Goal: Transaction & Acquisition: Purchase product/service

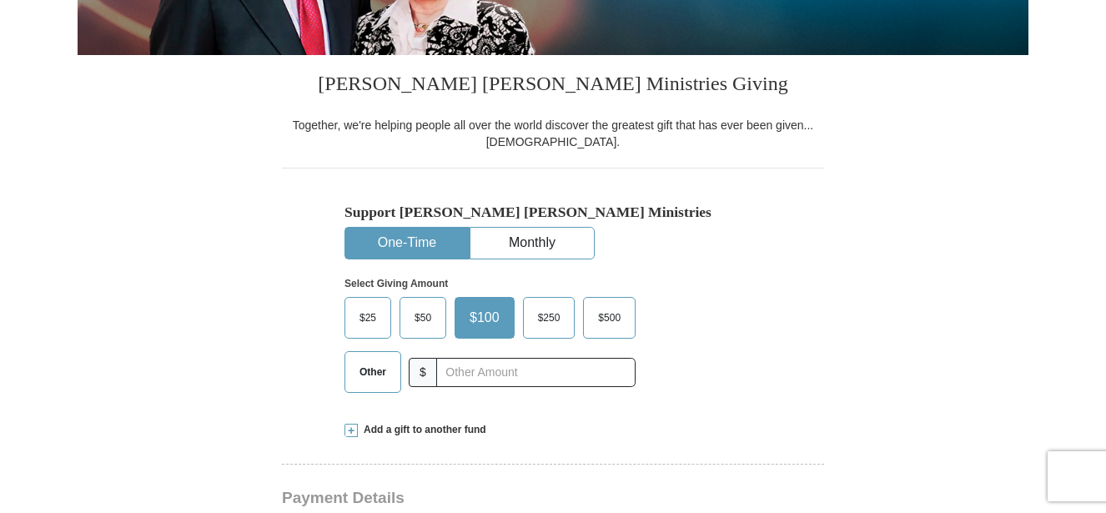
scroll to position [446, 0]
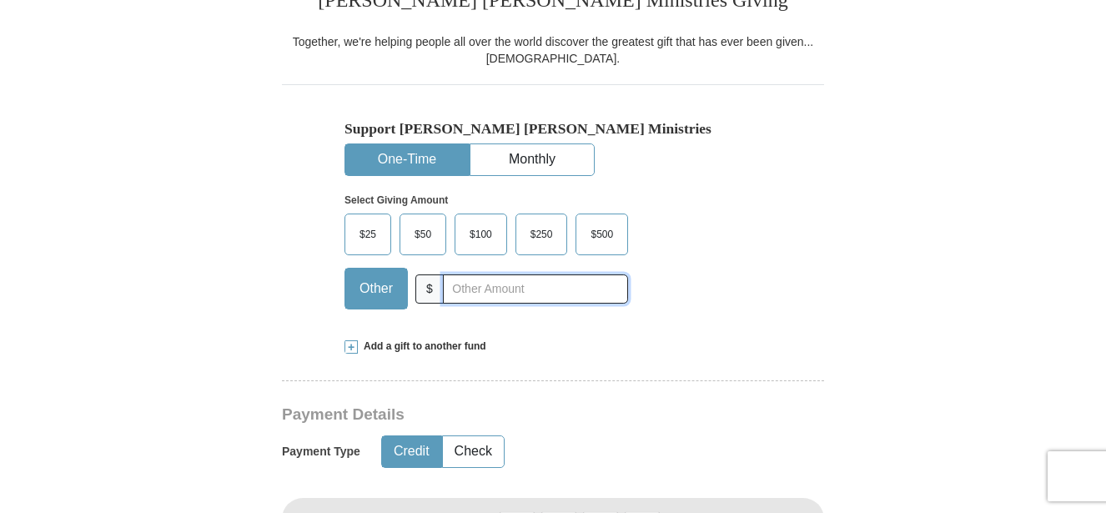
click at [467, 287] on input "text" at bounding box center [535, 288] width 185 height 29
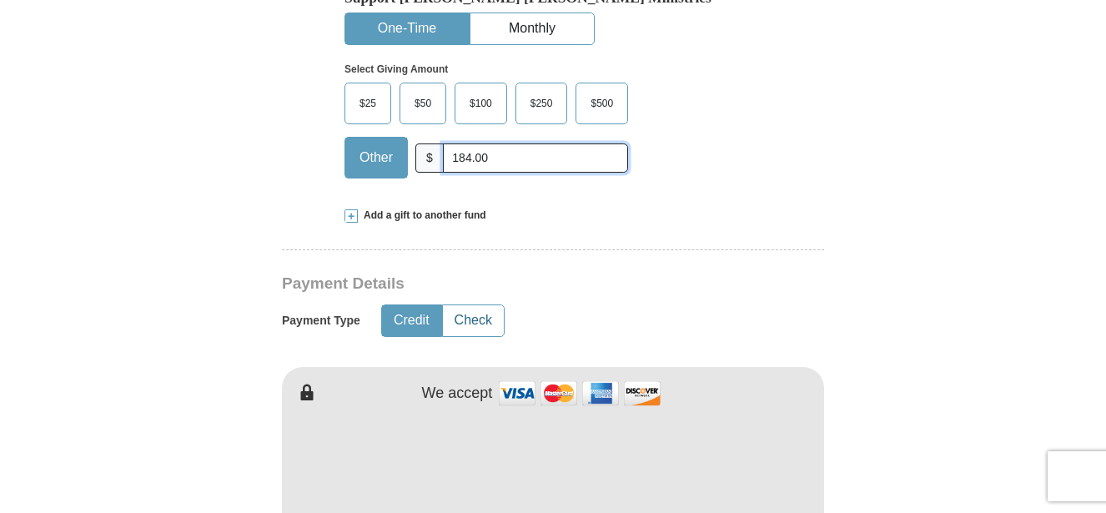
scroll to position [583, 0]
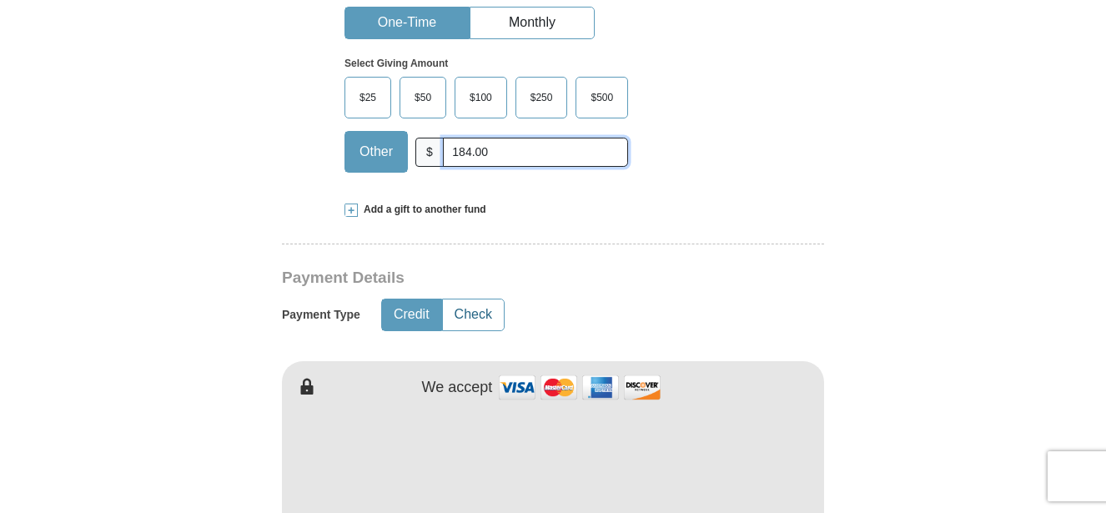
type input "184.00"
click at [475, 316] on button "Check" at bounding box center [473, 314] width 61 height 31
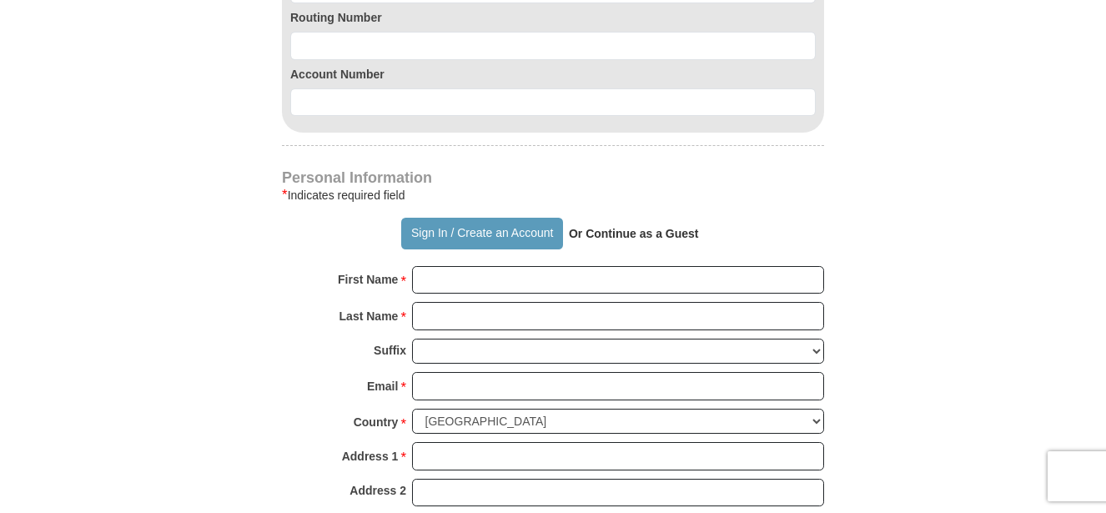
scroll to position [1202, 0]
click at [636, 235] on strong "Or Continue as a Guest" at bounding box center [634, 231] width 130 height 13
click at [645, 232] on strong "Or Continue as a Guest" at bounding box center [634, 231] width 130 height 13
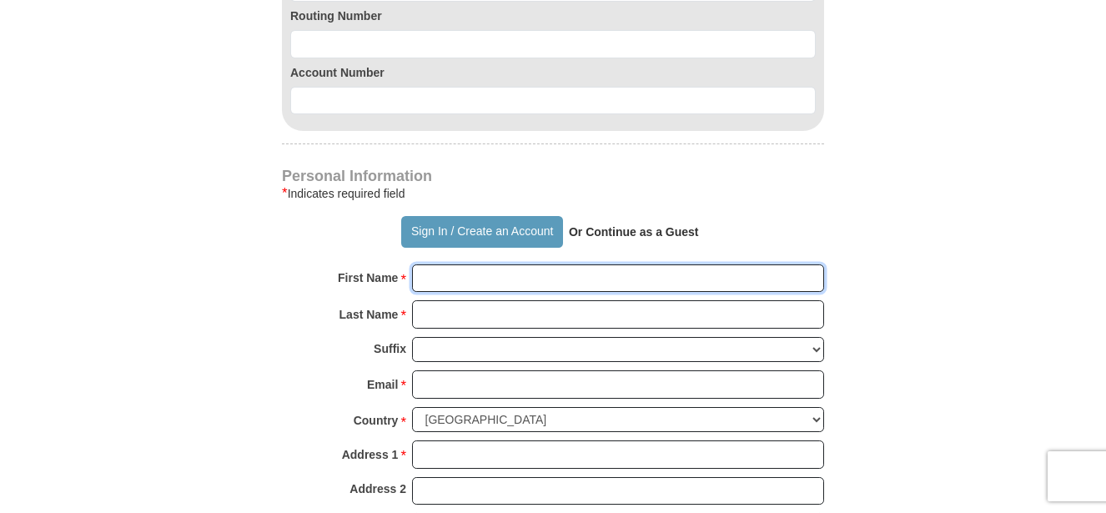
click at [530, 288] on input "First Name *" at bounding box center [618, 278] width 412 height 28
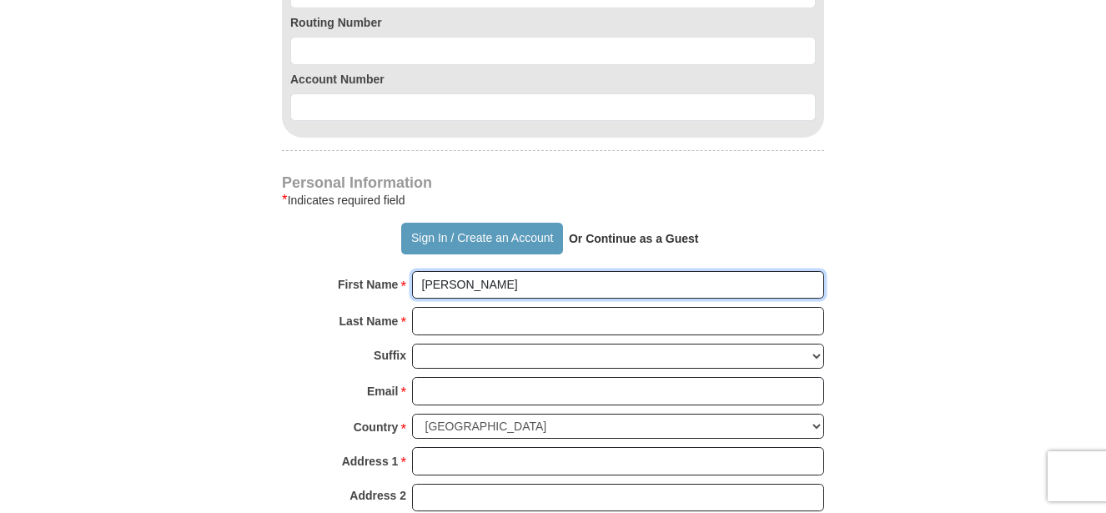
scroll to position [1194, 0]
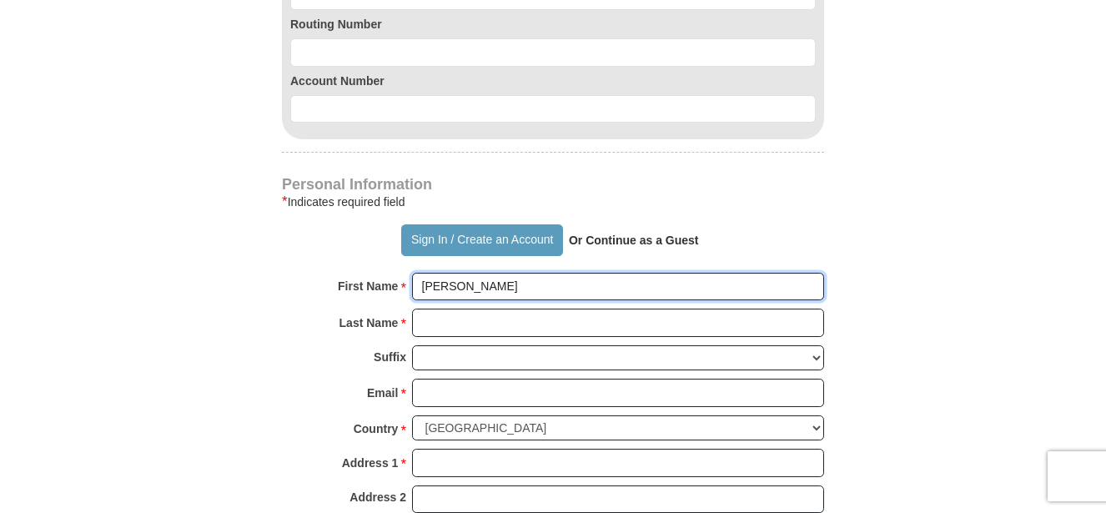
type input "Greta"
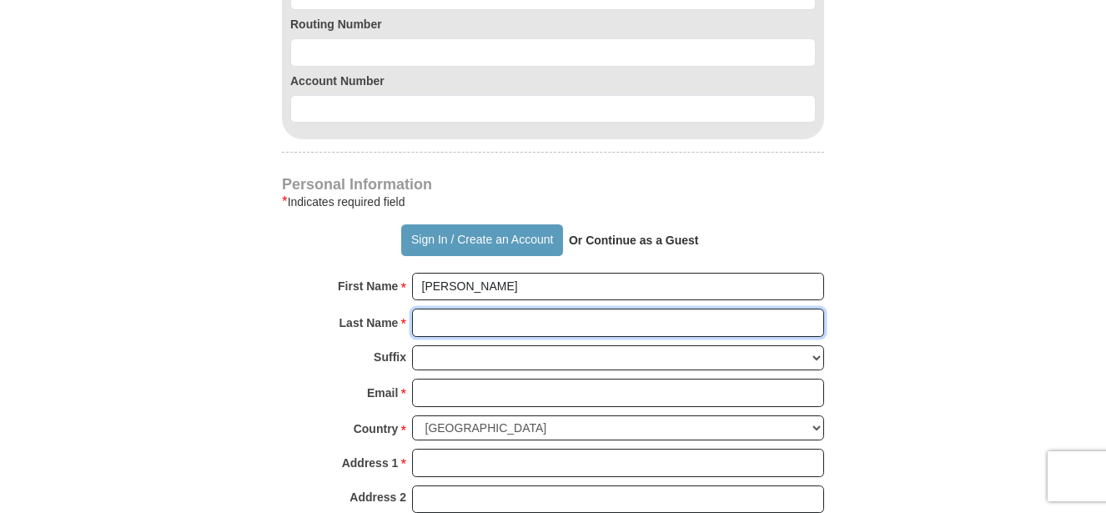
click at [490, 328] on input "Last Name *" at bounding box center [618, 323] width 412 height 28
type input "Polite"
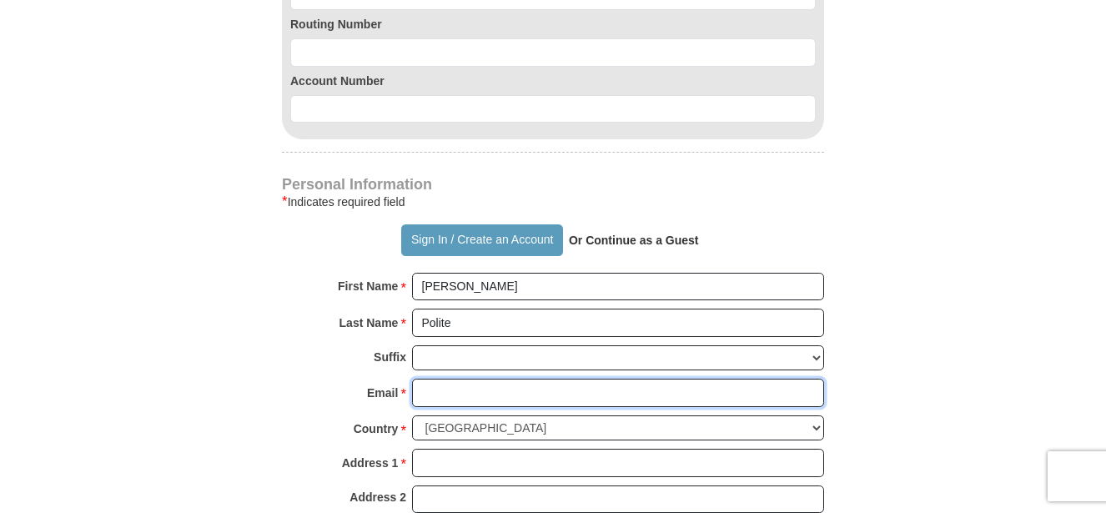
click at [451, 398] on input "Email *" at bounding box center [618, 393] width 412 height 28
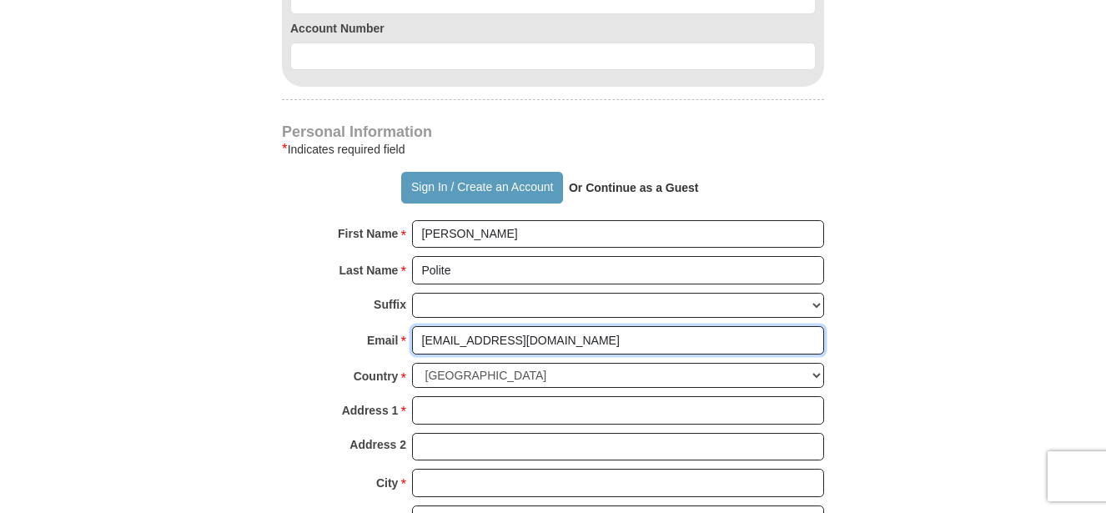
scroll to position [1282, 0]
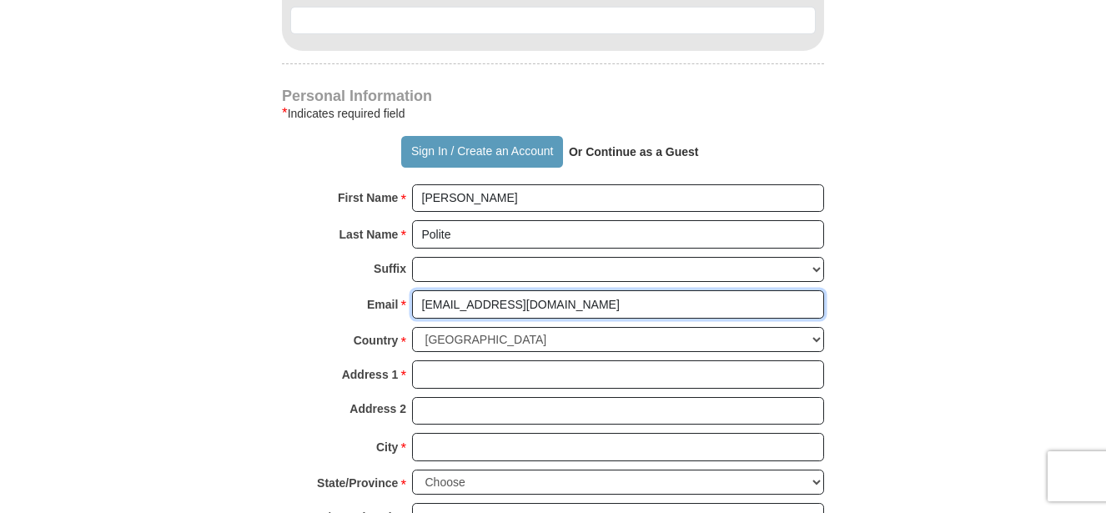
type input "gretapolite@aol.com"
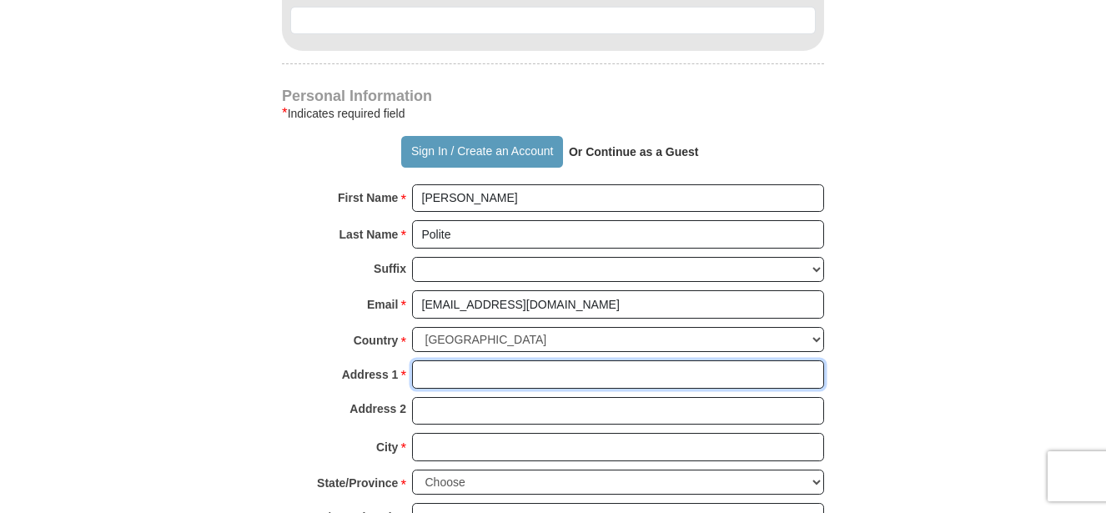
click at [495, 374] on input "Address 1 *" at bounding box center [618, 374] width 412 height 28
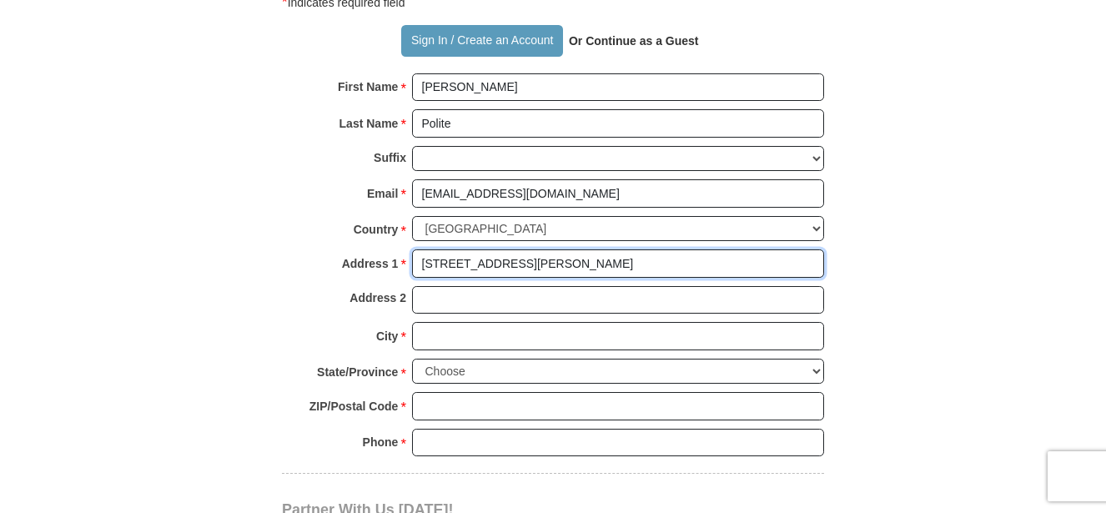
scroll to position [1395, 0]
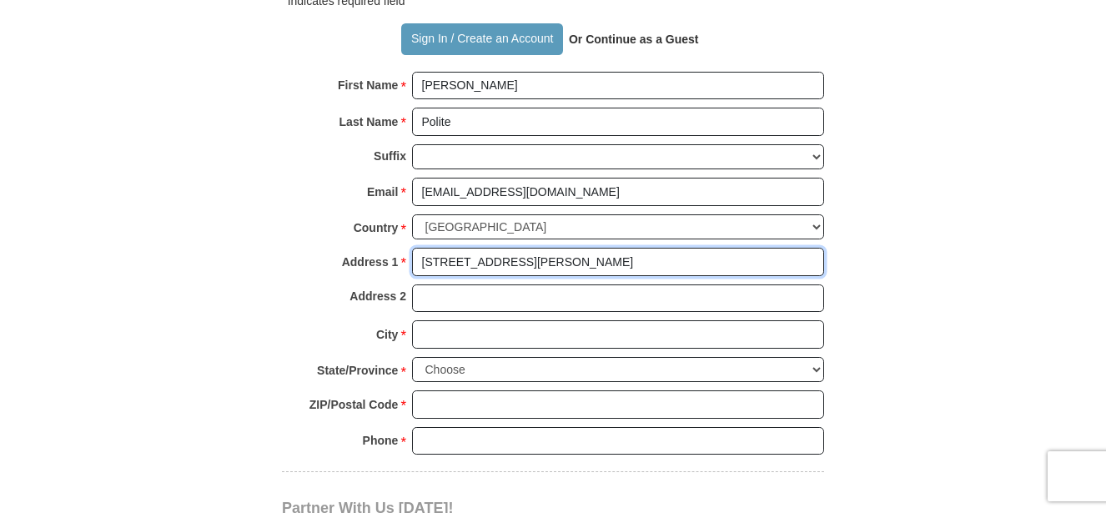
type input "43147 Ruth Lane"
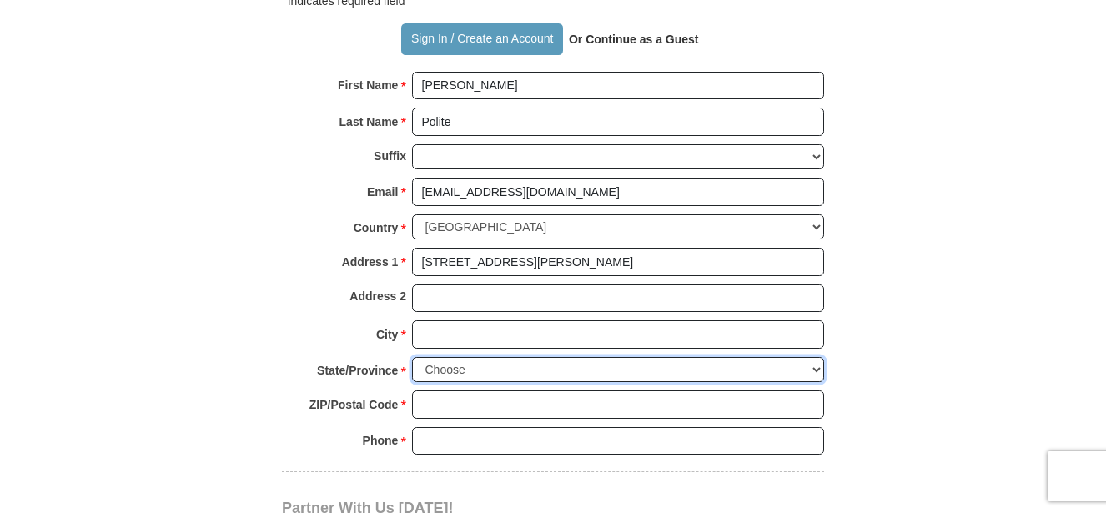
click at [520, 365] on select "Choose Alabama Alaska American Samoa Arizona Arkansas Armed Forces Americas Arm…" at bounding box center [618, 370] width 412 height 26
select select "CA"
click at [412, 357] on select "Choose Alabama Alaska American Samoa Arizona Arkansas Armed Forces Americas Arm…" at bounding box center [618, 370] width 412 height 26
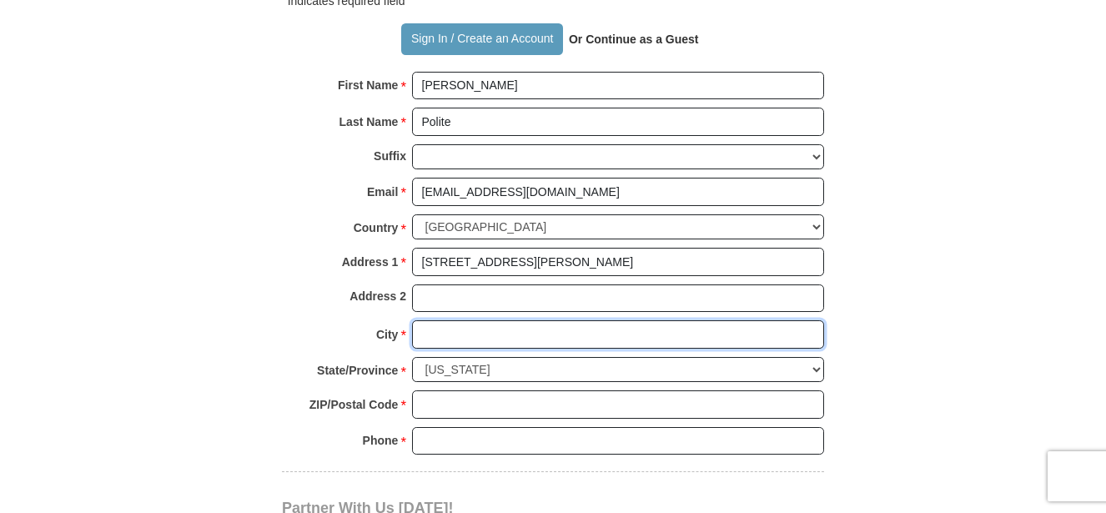
click at [477, 334] on input "City *" at bounding box center [618, 334] width 412 height 28
type input "Lancaster"
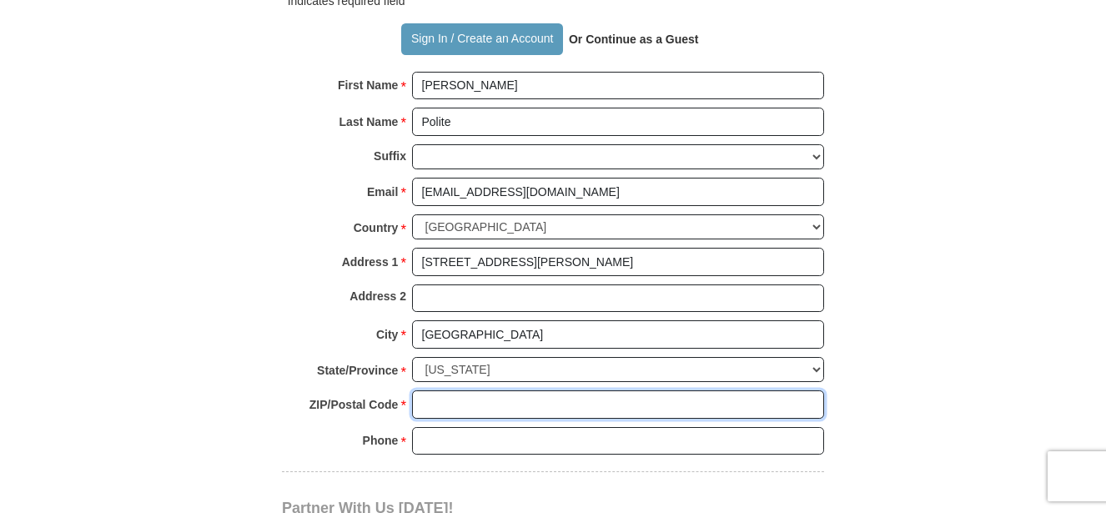
click at [453, 409] on input "ZIP/Postal Code *" at bounding box center [618, 404] width 412 height 28
type input "93536"
click at [459, 444] on input "Phone * *" at bounding box center [618, 441] width 412 height 28
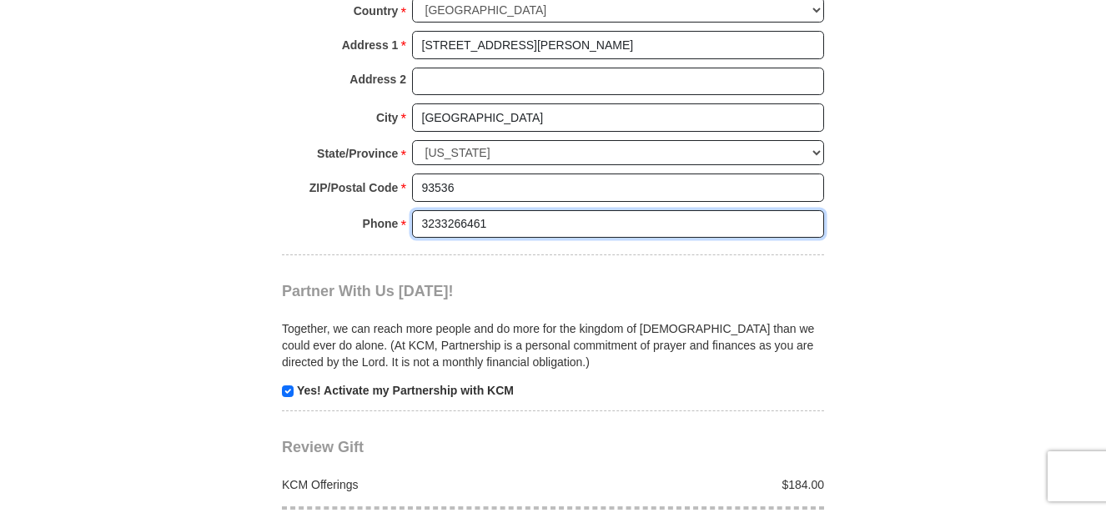
scroll to position [1644, 0]
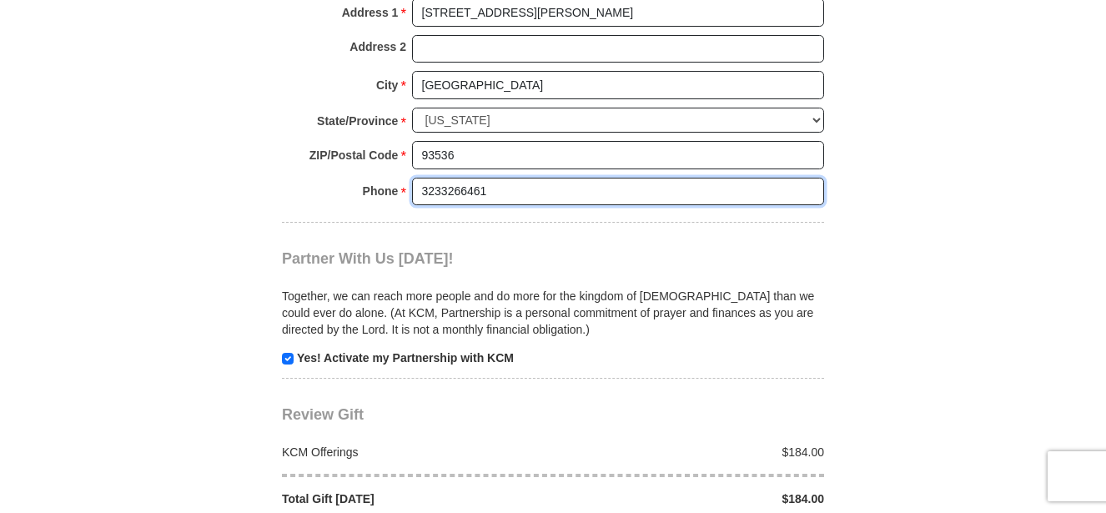
type input "3233266461"
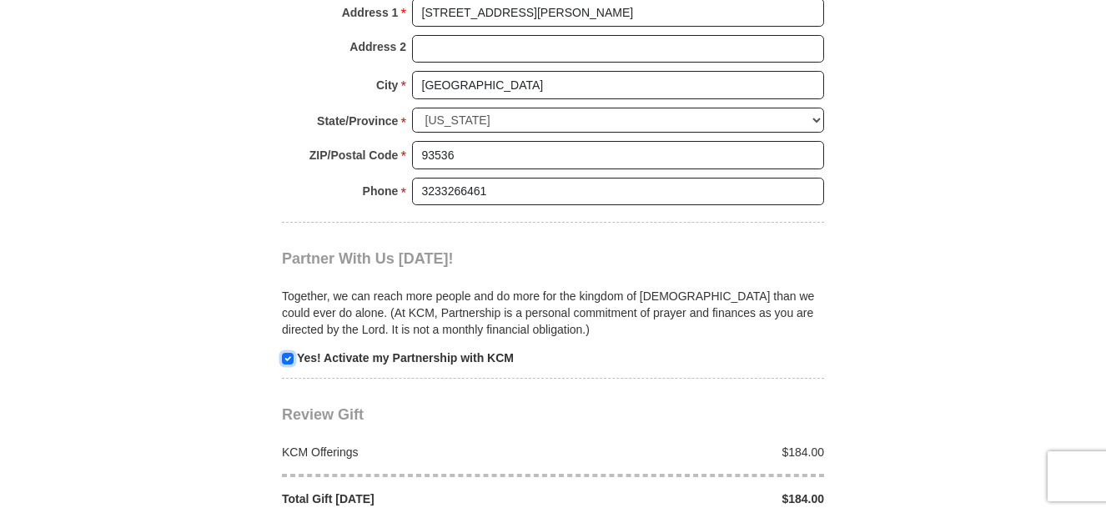
click at [289, 360] on input "checkbox" at bounding box center [288, 359] width 12 height 12
checkbox input "false"
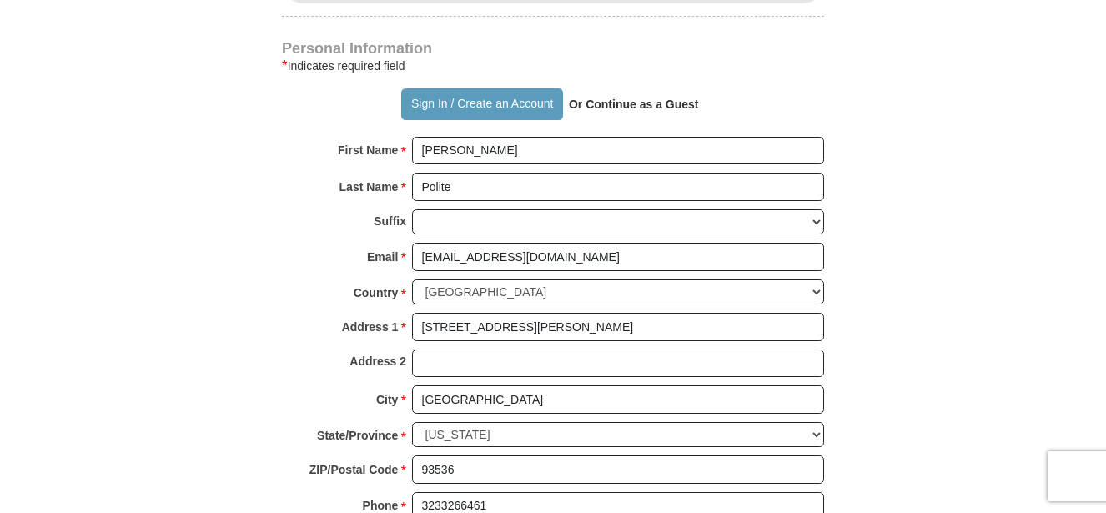
scroll to position [999, 0]
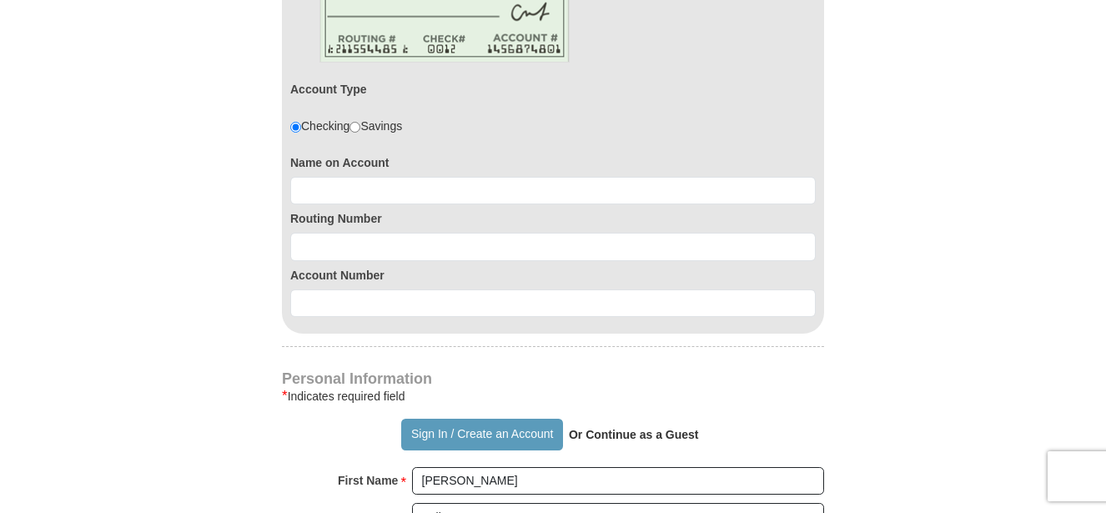
click at [636, 433] on strong "Or Continue as a Guest" at bounding box center [634, 434] width 130 height 13
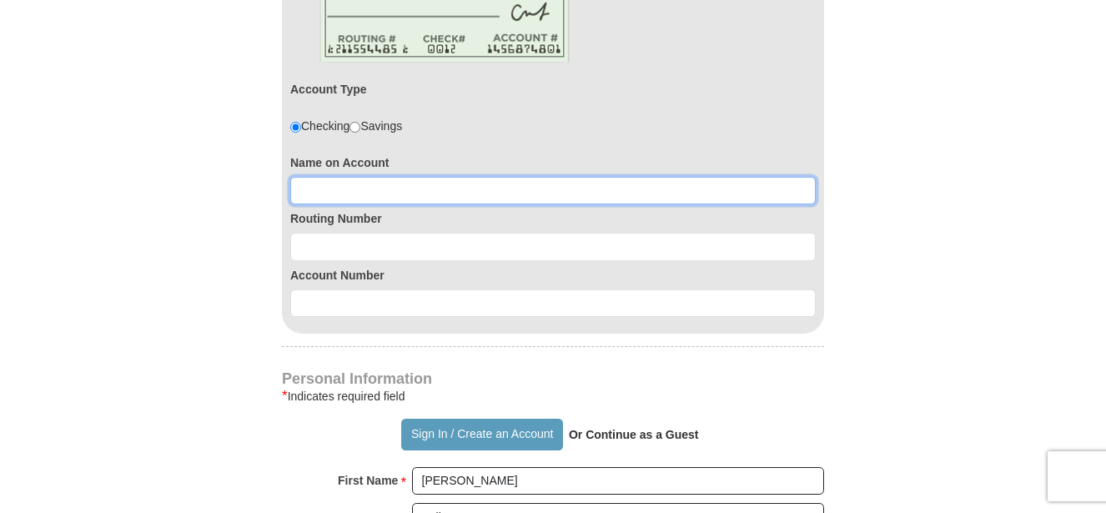
click at [329, 189] on input at bounding box center [553, 191] width 526 height 28
type input "Greta Polite"
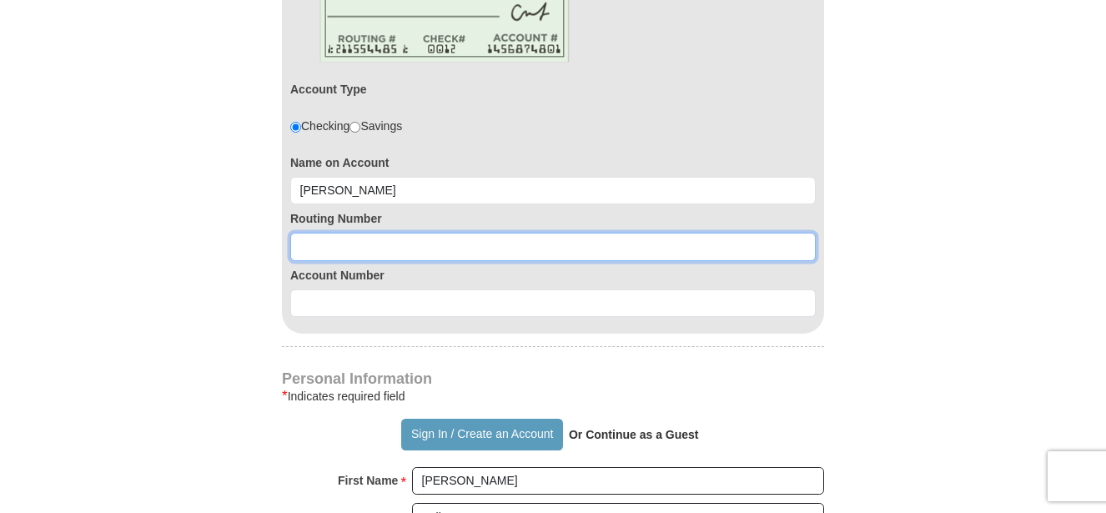
click at [344, 244] on input at bounding box center [553, 247] width 526 height 28
type input "322280278"
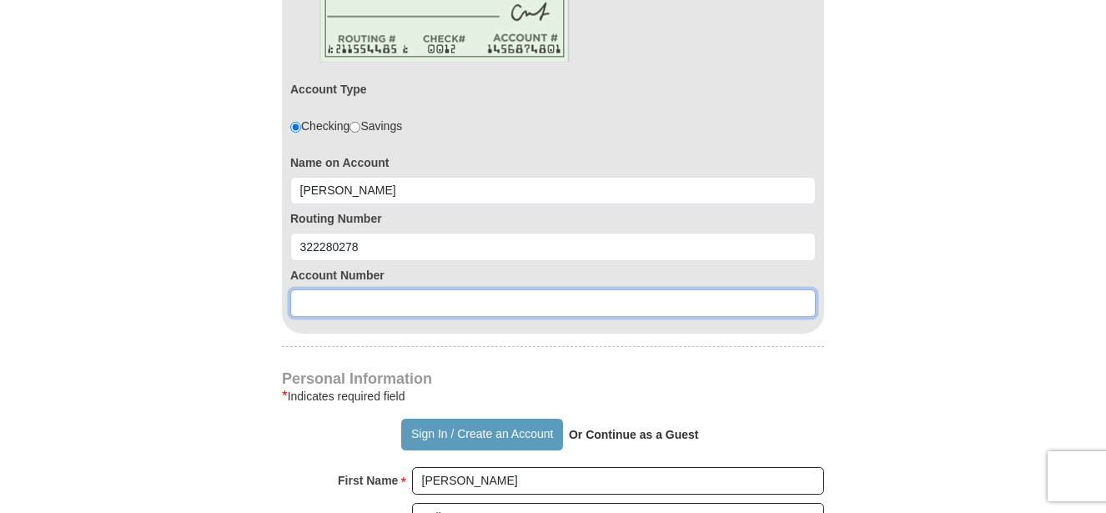
click at [333, 304] on input at bounding box center [553, 303] width 526 height 28
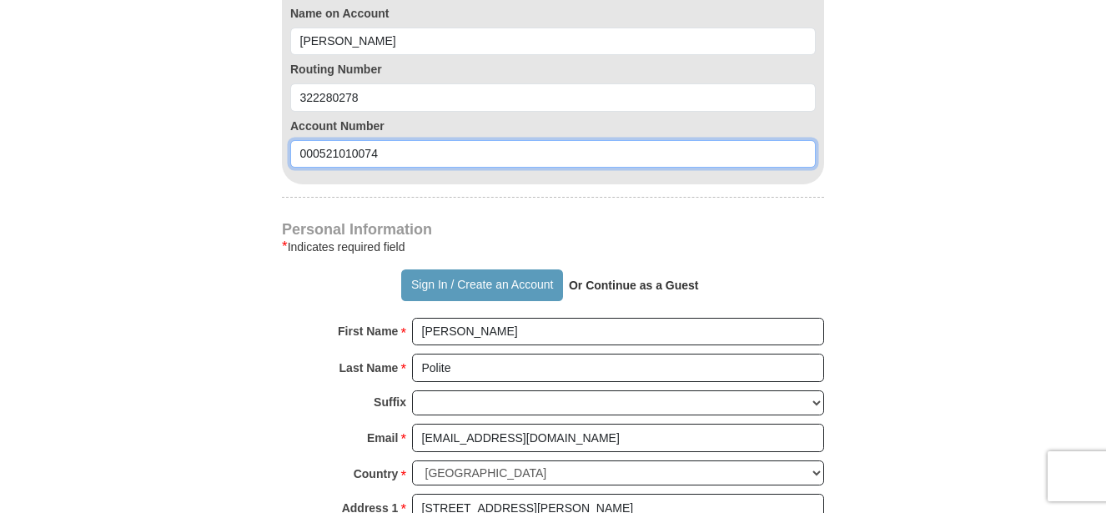
scroll to position [1162, 0]
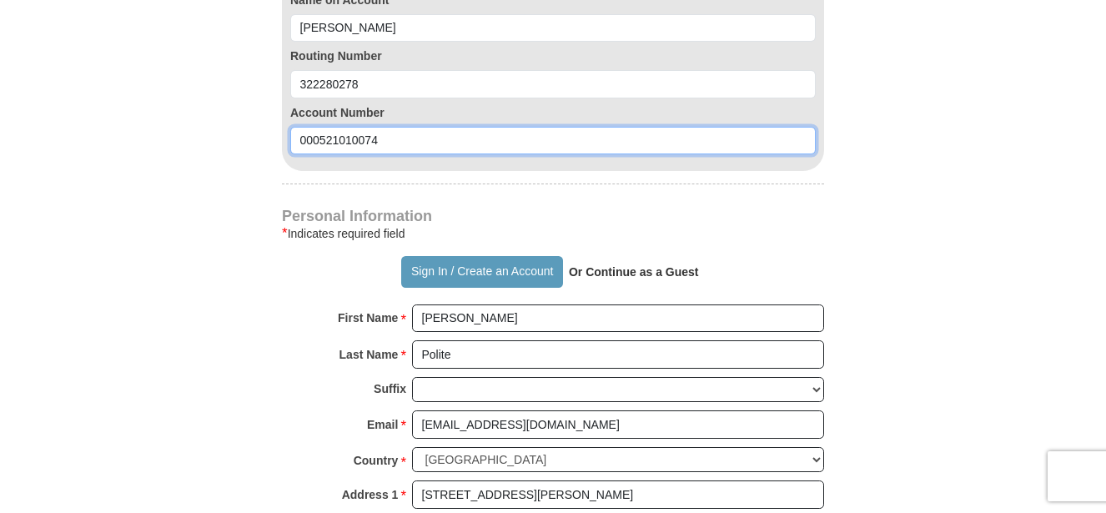
type input "000521010074"
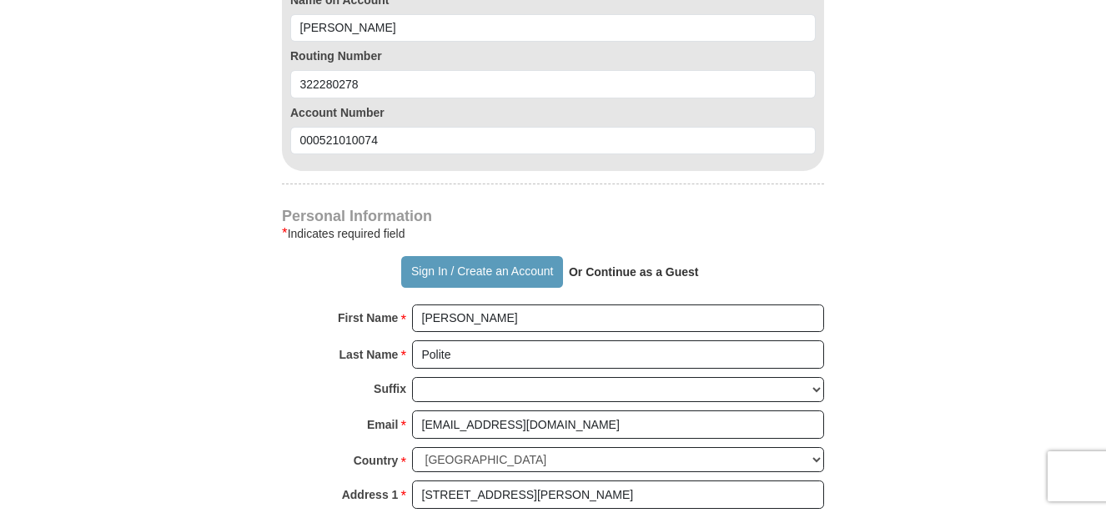
click at [667, 272] on strong "Or Continue as a Guest" at bounding box center [634, 271] width 130 height 13
click at [616, 273] on strong "Or Continue as a Guest" at bounding box center [634, 271] width 130 height 13
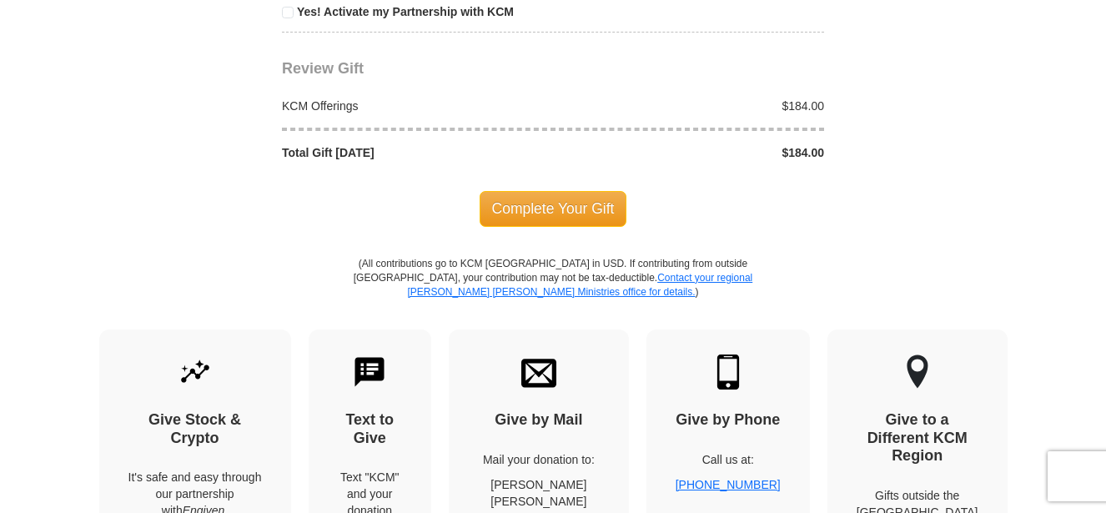
scroll to position [1999, 0]
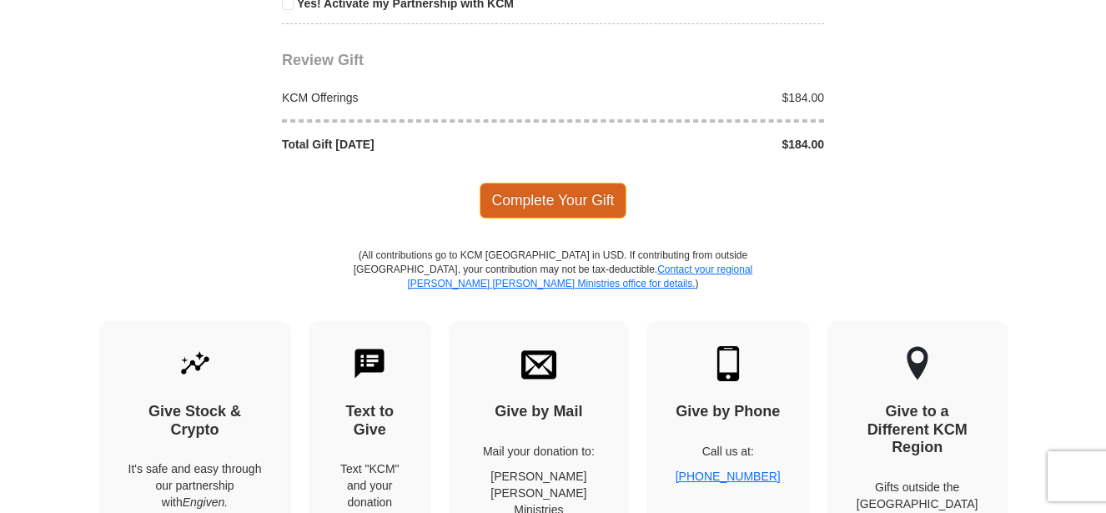
click at [549, 203] on span "Complete Your Gift" at bounding box center [554, 200] width 148 height 35
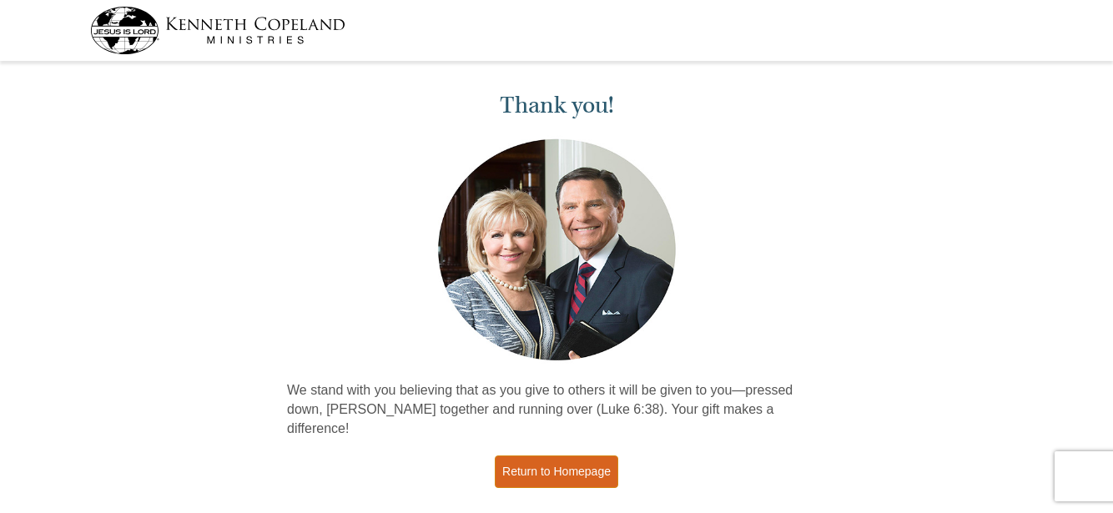
click at [564, 455] on link "Return to Homepage" at bounding box center [556, 471] width 123 height 33
